Goal: Information Seeking & Learning: Learn about a topic

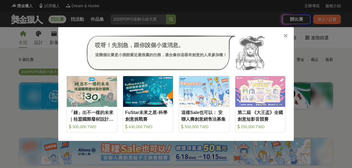
click at [286, 37] on icon at bounding box center [286, 36] width 4 height 6
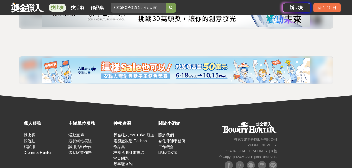
scroll to position [63, 0]
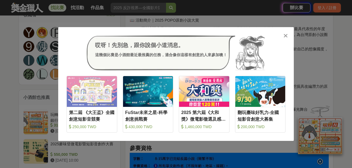
scroll to position [362, 0]
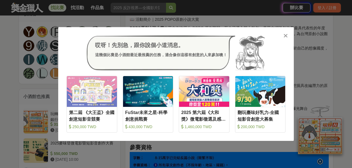
click at [288, 35] on icon at bounding box center [286, 36] width 4 height 6
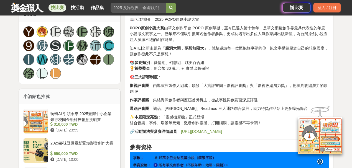
click at [321, 158] on icon at bounding box center [321, 159] width 6 height 6
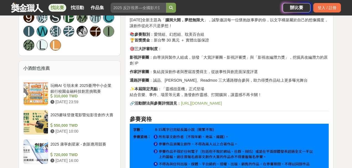
scroll to position [381, 0]
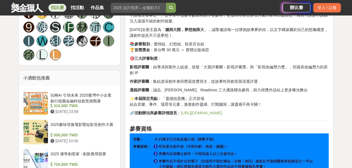
click at [204, 114] on link "[URL][DOMAIN_NAME]" at bounding box center [201, 113] width 41 height 4
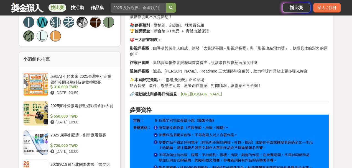
scroll to position [399, 0]
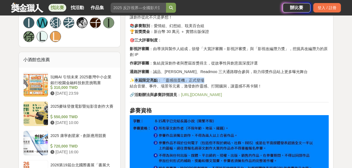
drag, startPoint x: 136, startPoint y: 79, endPoint x: 205, endPoint y: 80, distance: 68.8
click at [205, 80] on p "✨ 本屆限定亮點 ：「靈感扭蛋機」正式登場 結合音樂、事件、場景等元素，激發創作靈感、打開腦洞，讓靈感不再卡關！" at bounding box center [229, 84] width 199 height 12
click at [215, 78] on p "✨ 本屆限定亮點 ：「靈感扭蛋機」正式登場 結合音樂、事件、場景等元素，激發創作靈感、打開腦洞，讓靈感不再卡關！" at bounding box center [229, 84] width 199 height 12
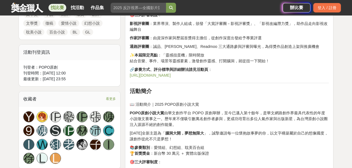
scroll to position [270, 0]
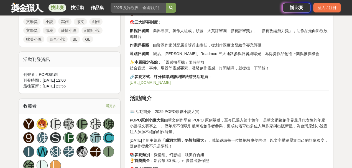
click at [160, 82] on link "[URL][DOMAIN_NAME]" at bounding box center [150, 82] width 41 height 4
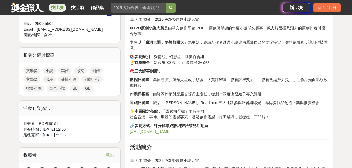
scroll to position [196, 0]
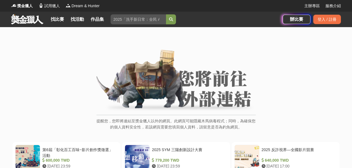
click at [204, 102] on img at bounding box center [177, 81] width 160 height 63
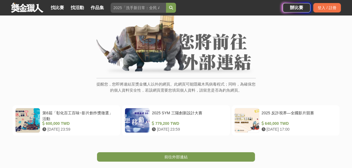
scroll to position [56, 0]
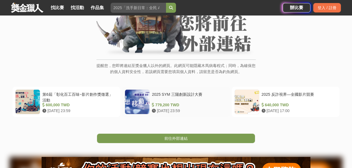
click at [142, 109] on div at bounding box center [137, 102] width 24 height 24
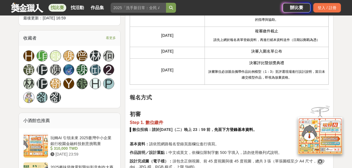
scroll to position [389, 0]
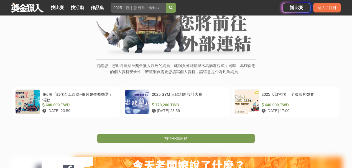
scroll to position [129, 0]
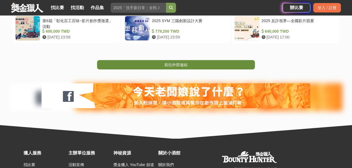
click at [204, 63] on link "前往外部連結" at bounding box center [176, 64] width 158 height 9
